Goal: Navigation & Orientation: Find specific page/section

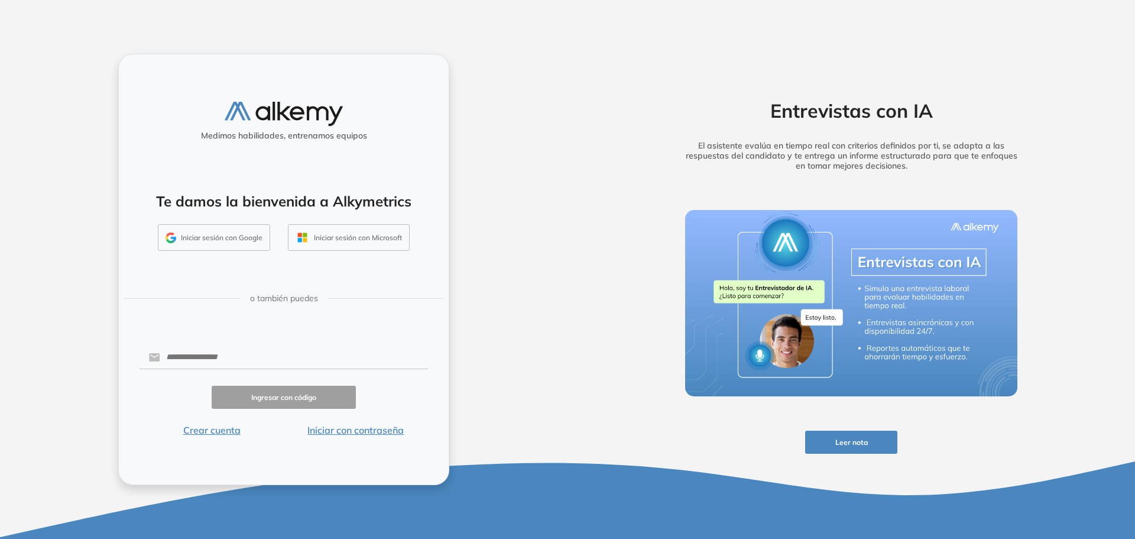
click at [243, 241] on button "Iniciar sesión con Google" at bounding box center [214, 237] width 112 height 27
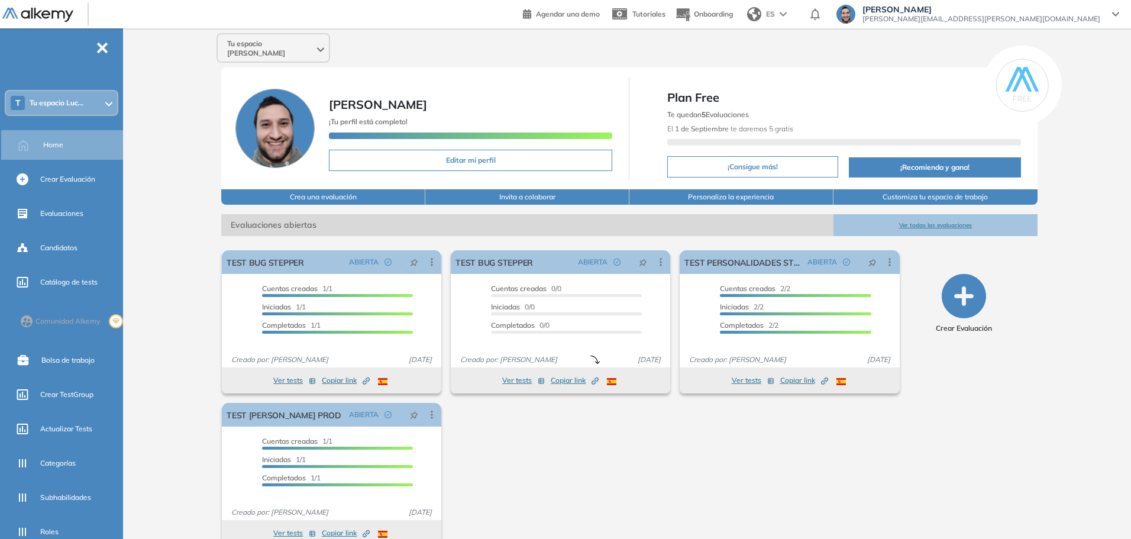
click at [1076, 263] on div "Tu espacio Lucas Lucas Ruiz ¡Tu perfil está completo! Editar mi perfil Plan Fre…" at bounding box center [629, 294] width 1003 height 532
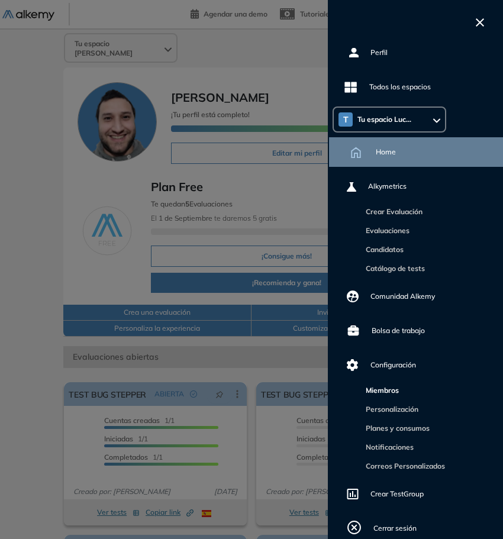
click at [390, 390] on link "Miembros" at bounding box center [380, 390] width 38 height 9
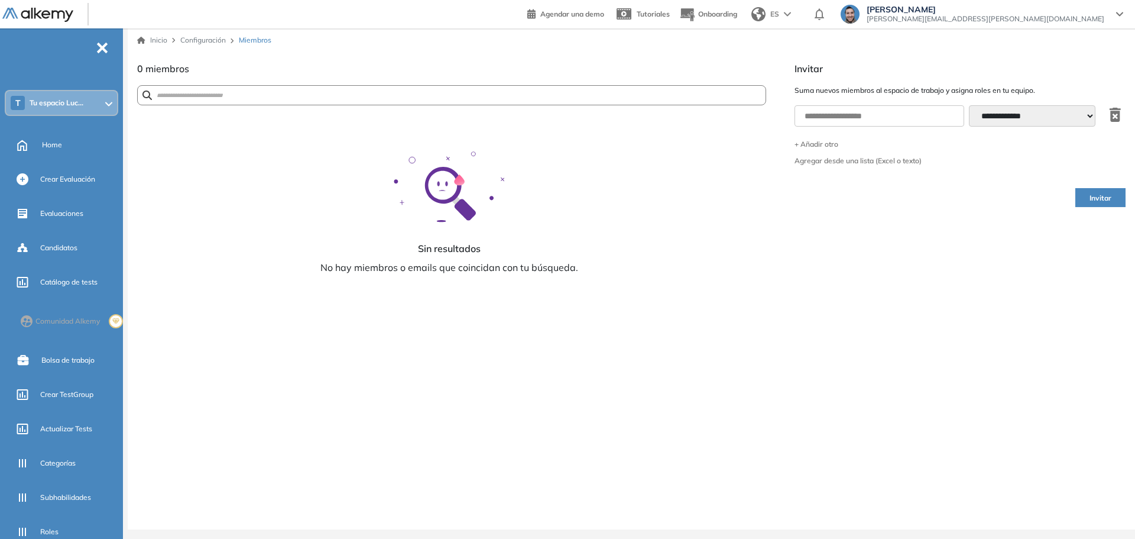
click at [1080, 13] on span "Lucas Ruiz" at bounding box center [986, 9] width 238 height 9
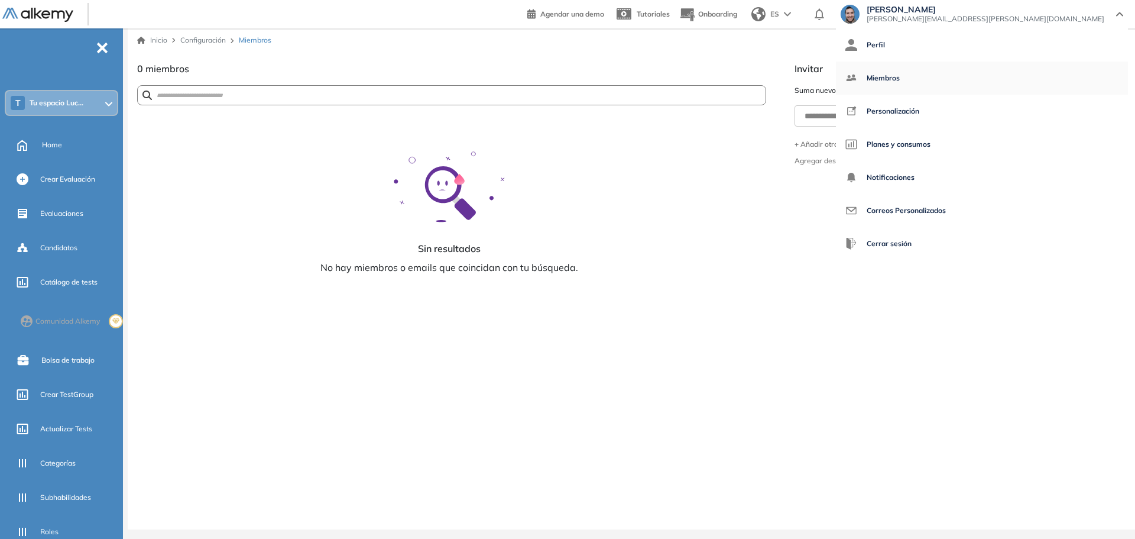
click at [900, 77] on span "Miembros" at bounding box center [883, 78] width 33 height 28
click at [900, 81] on span "Miembros" at bounding box center [883, 78] width 33 height 28
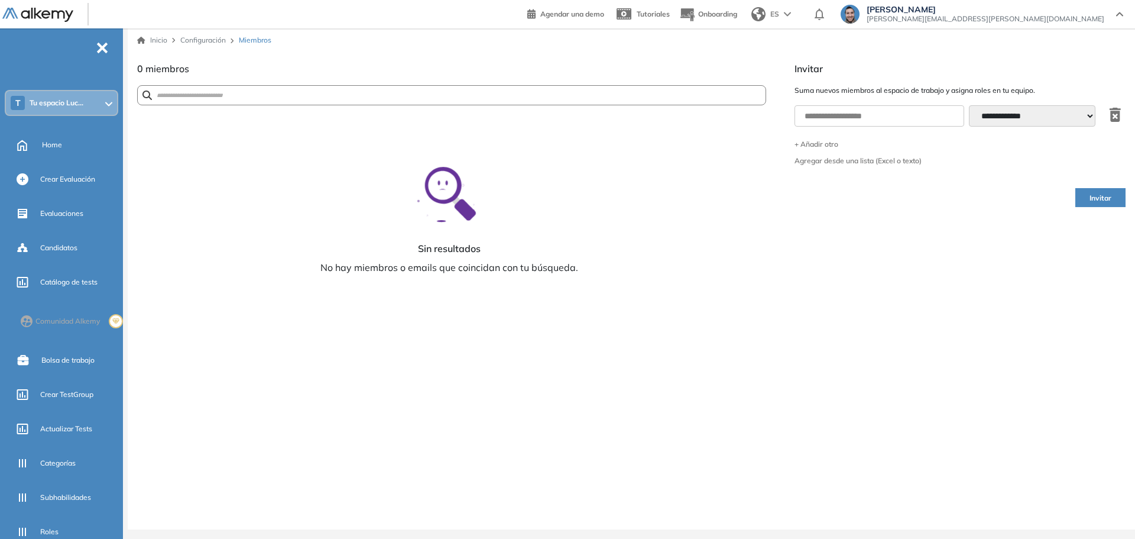
click at [89, 103] on div "T Tu espacio Luc..." at bounding box center [61, 103] width 111 height 24
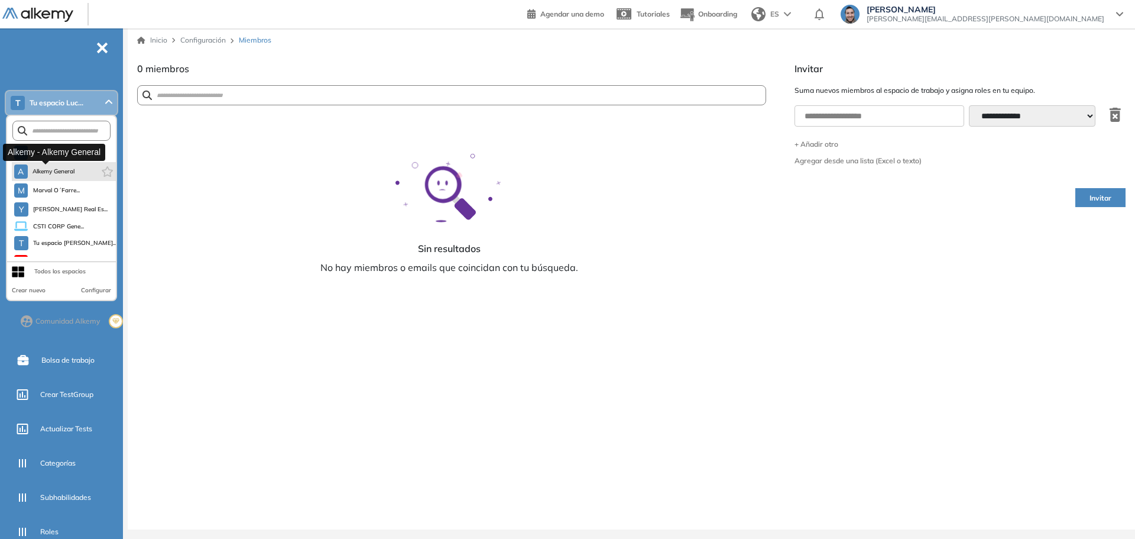
click at [53, 168] on span "Alkemy General" at bounding box center [54, 171] width 43 height 9
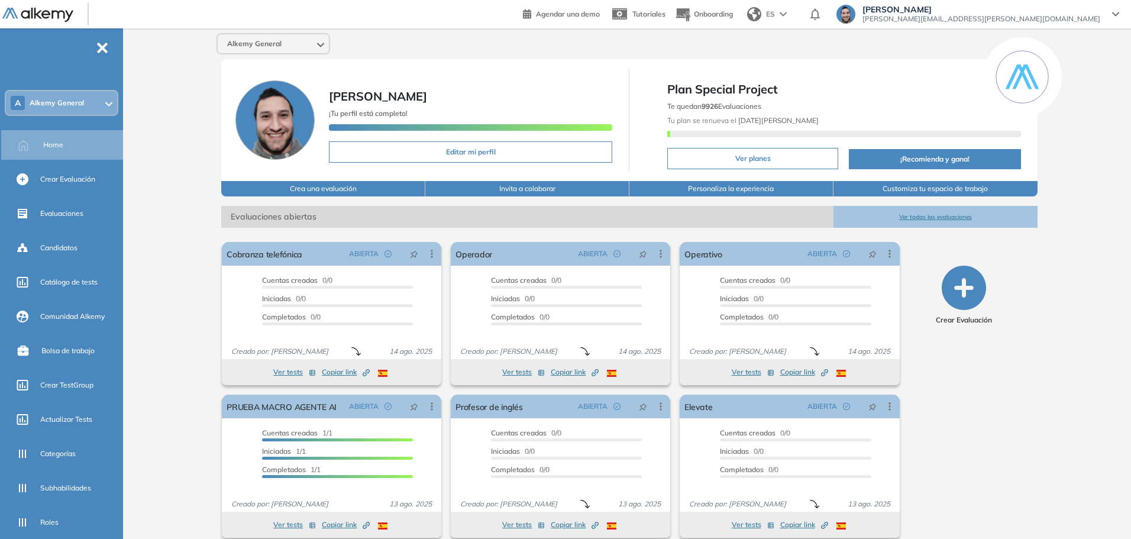
click at [1066, 6] on span "Lucas Ruiz" at bounding box center [981, 9] width 238 height 9
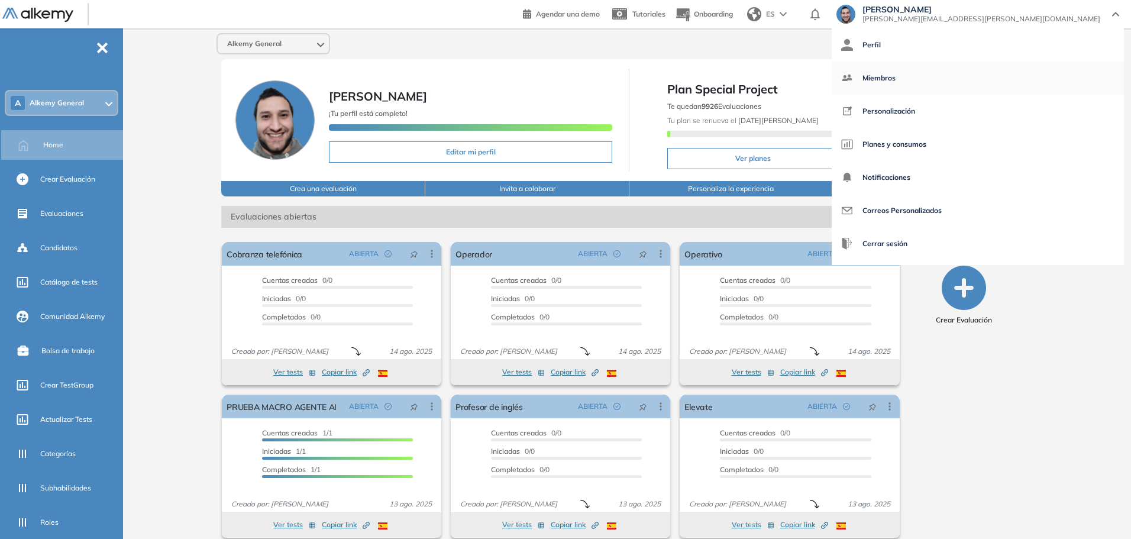
click at [895, 75] on span "Miembros" at bounding box center [878, 78] width 33 height 28
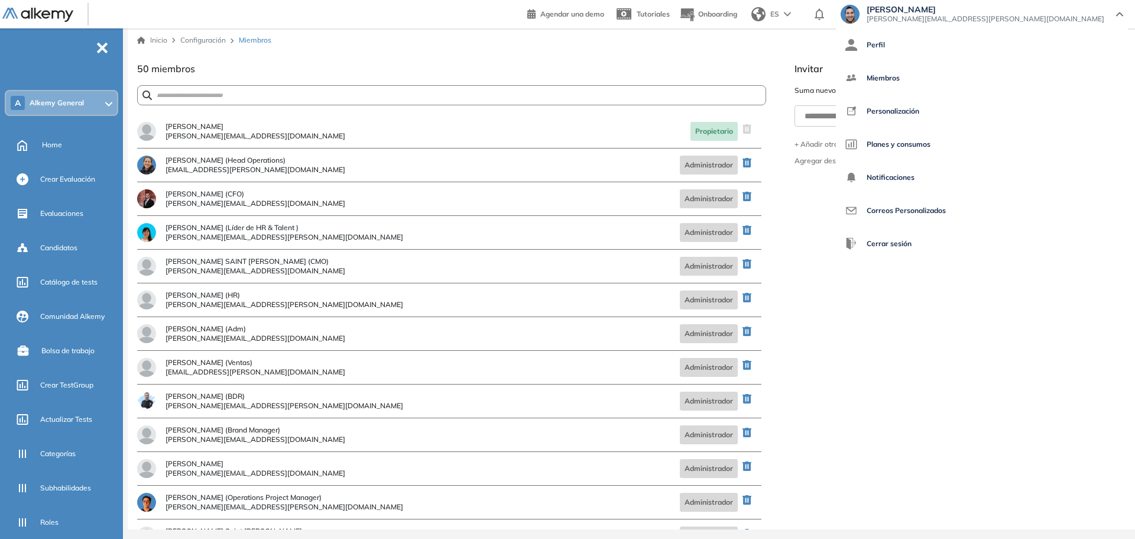
click at [1079, 12] on span "Lucas Ruiz" at bounding box center [986, 9] width 238 height 9
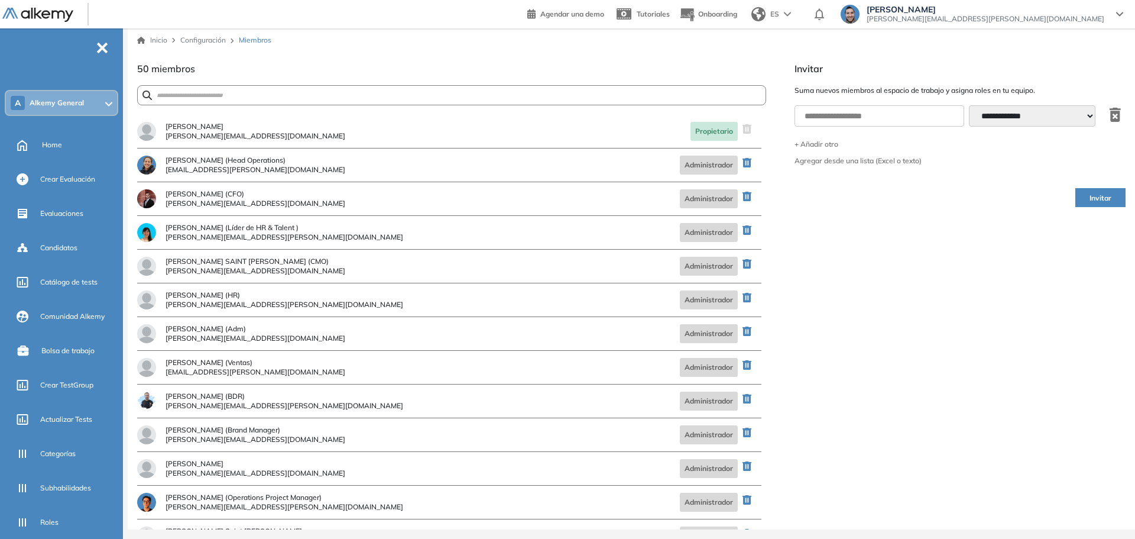
click at [99, 48] on span "-" at bounding box center [102, 46] width 13 height 9
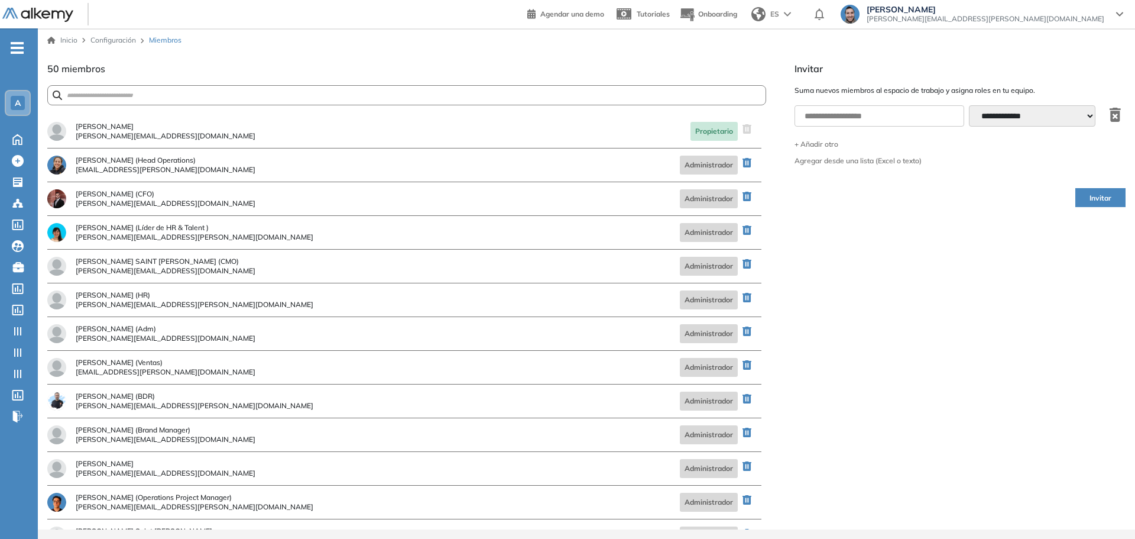
click at [15, 48] on icon "-" at bounding box center [17, 48] width 13 height 2
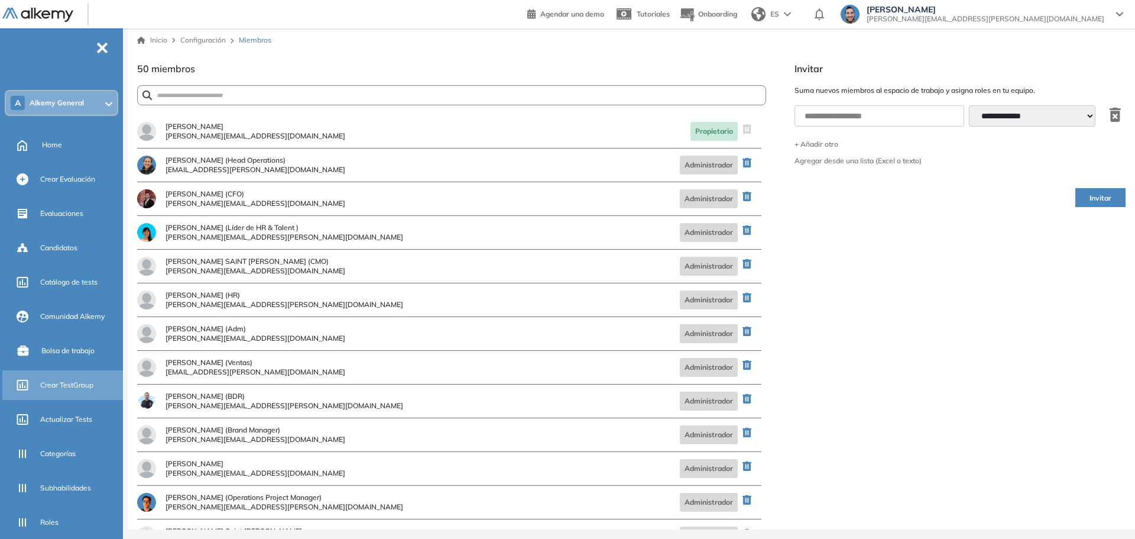
scroll to position [118, 0]
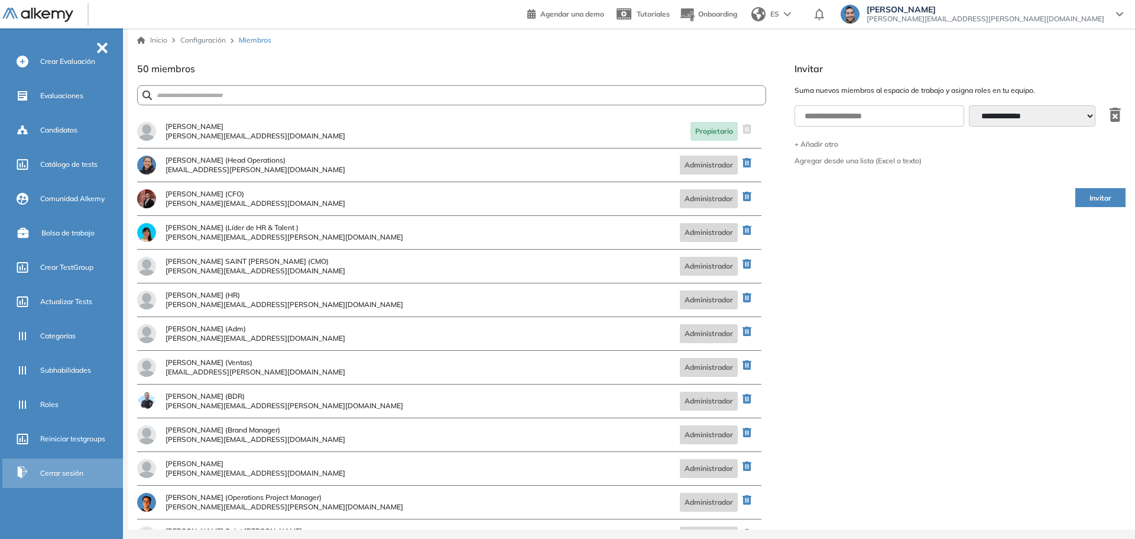
click at [56, 470] on span "Cerrar sesión" at bounding box center [61, 473] width 43 height 11
